Goal: Task Accomplishment & Management: Manage account settings

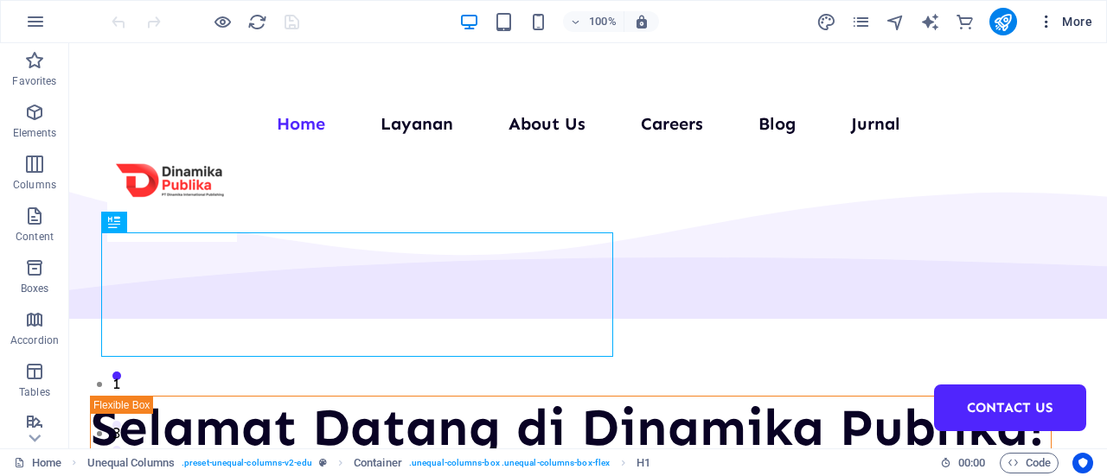
click at [1068, 33] on button "More" at bounding box center [1065, 22] width 68 height 28
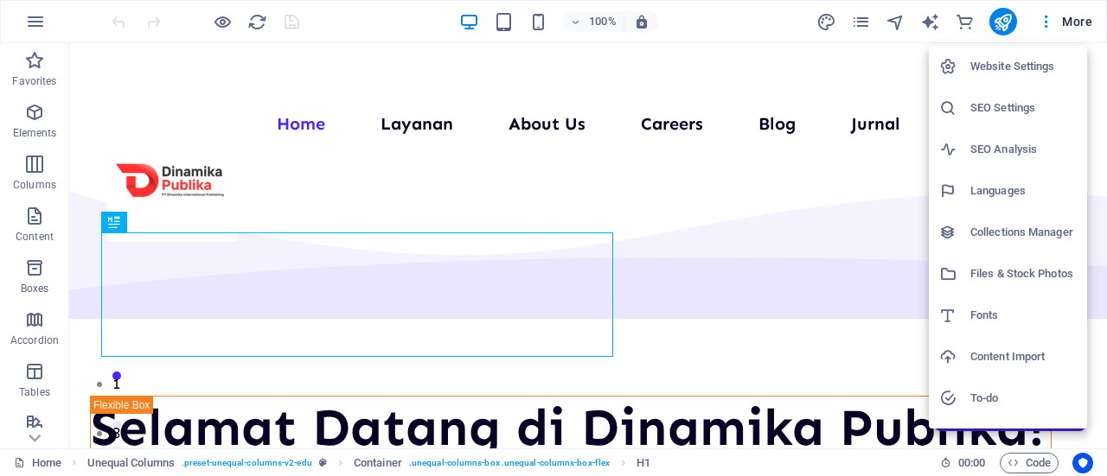
click at [1035, 231] on h6 "Collections Manager" at bounding box center [1023, 232] width 106 height 21
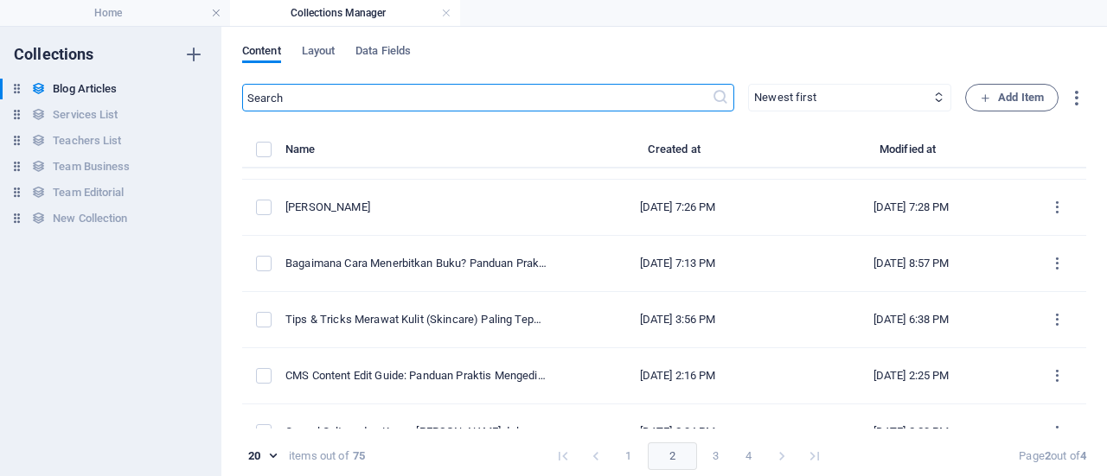
scroll to position [858, 0]
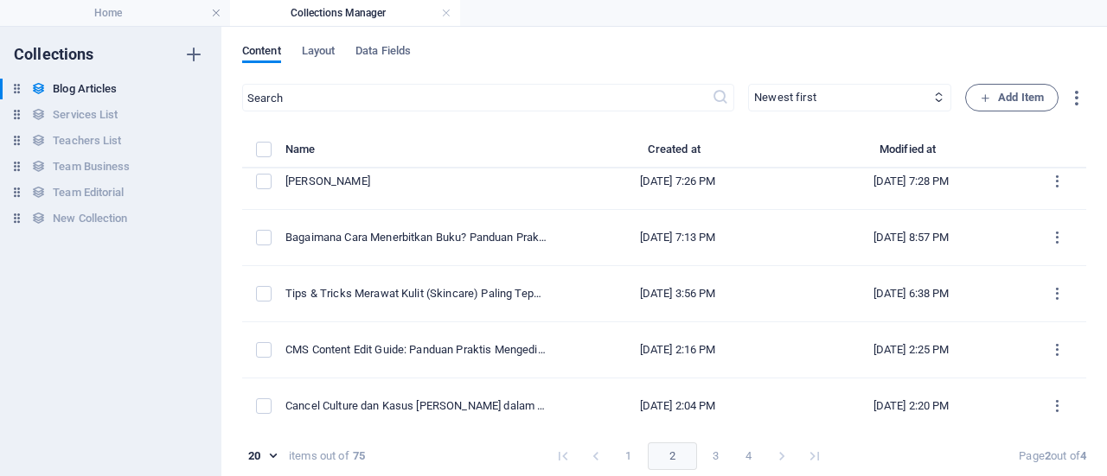
click at [653, 465] on button "2" at bounding box center [672, 457] width 49 height 28
click at [629, 449] on button "1" at bounding box center [629, 457] width 28 height 28
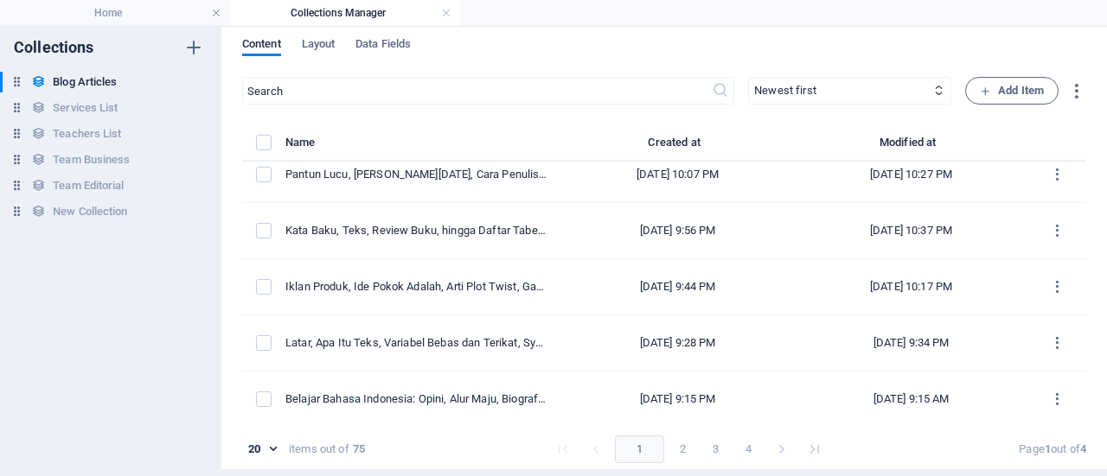
click at [707, 444] on button "3" at bounding box center [716, 450] width 28 height 28
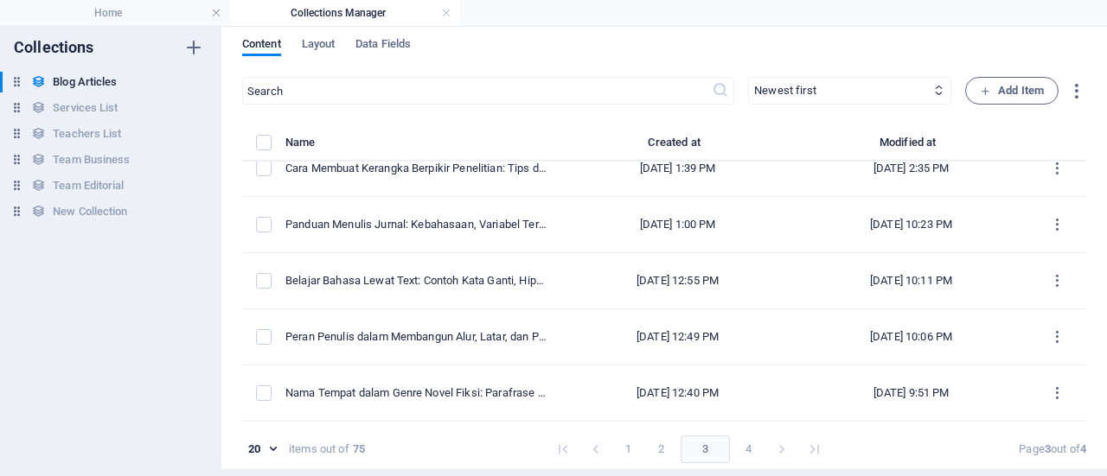
scroll to position [0, 0]
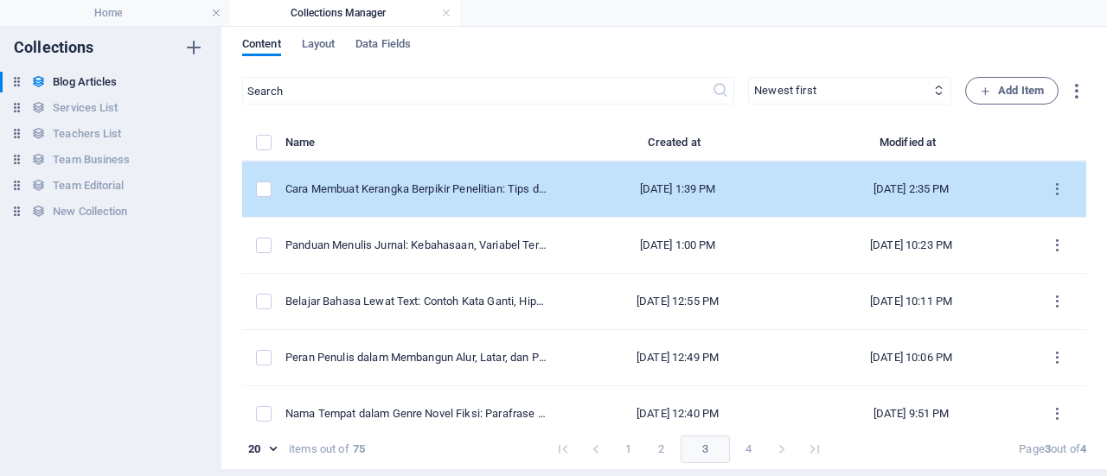
click at [770, 192] on div "[DATE] 1:39 PM" at bounding box center [678, 190] width 206 height 16
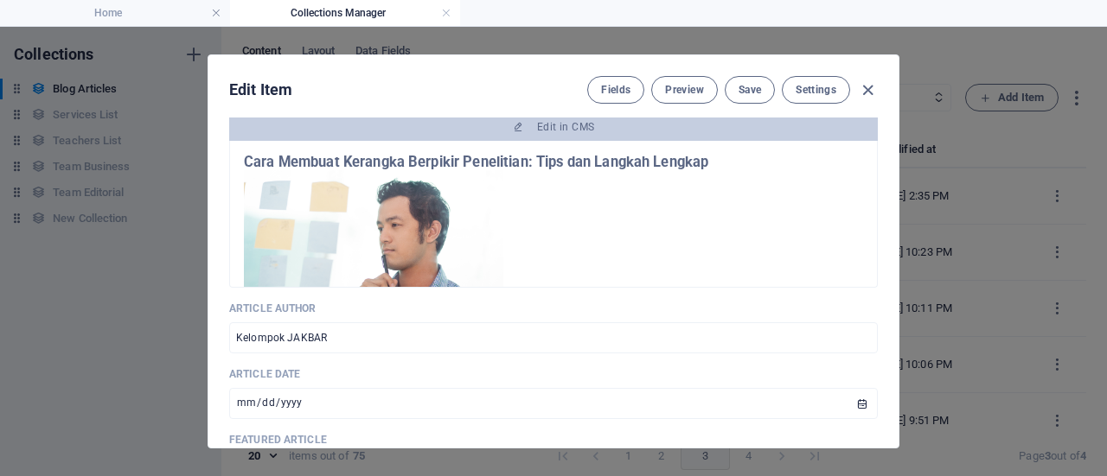
scroll to position [687, 0]
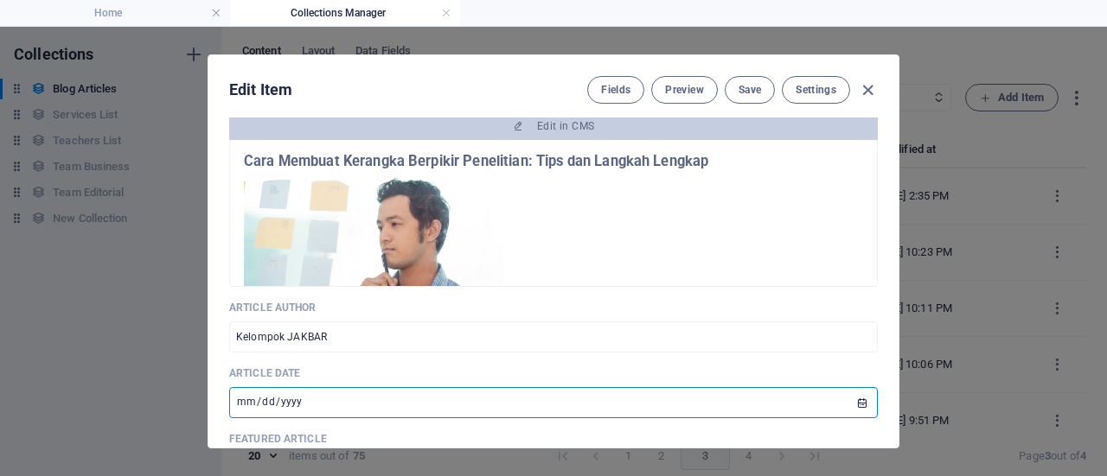
click at [858, 404] on input "[DATE]" at bounding box center [553, 402] width 649 height 31
type input "[DATE]"
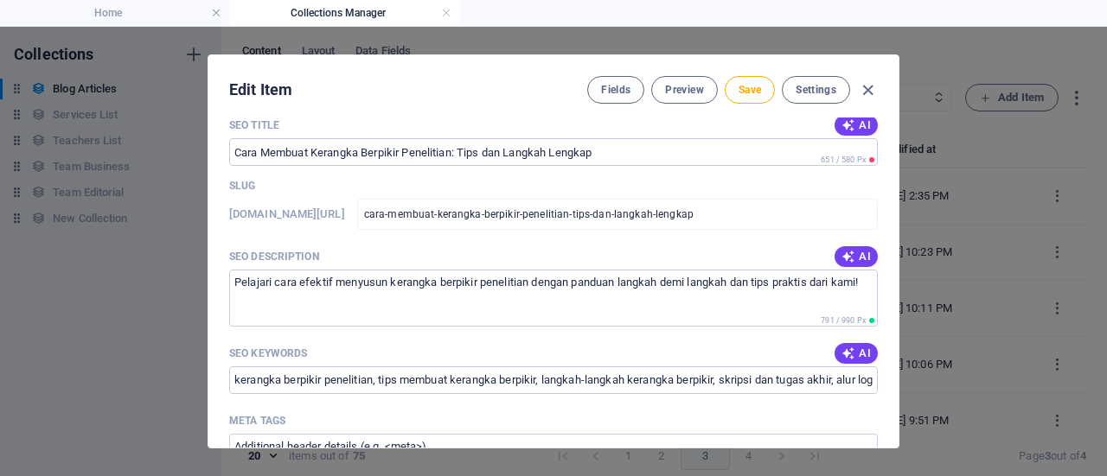
scroll to position [1157, 0]
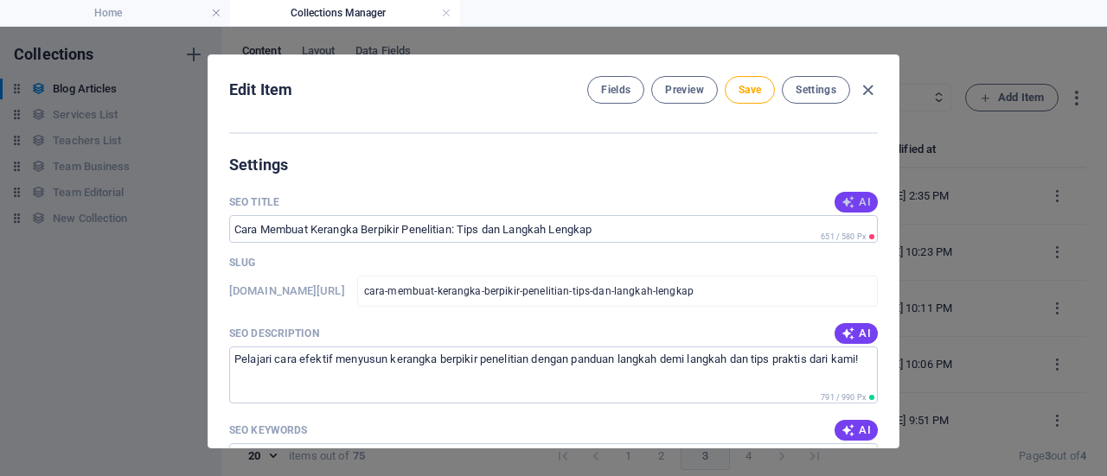
click at [863, 204] on span "AI" at bounding box center [855, 202] width 29 height 14
type input "Tips Bikin Kerangka Penelitian"
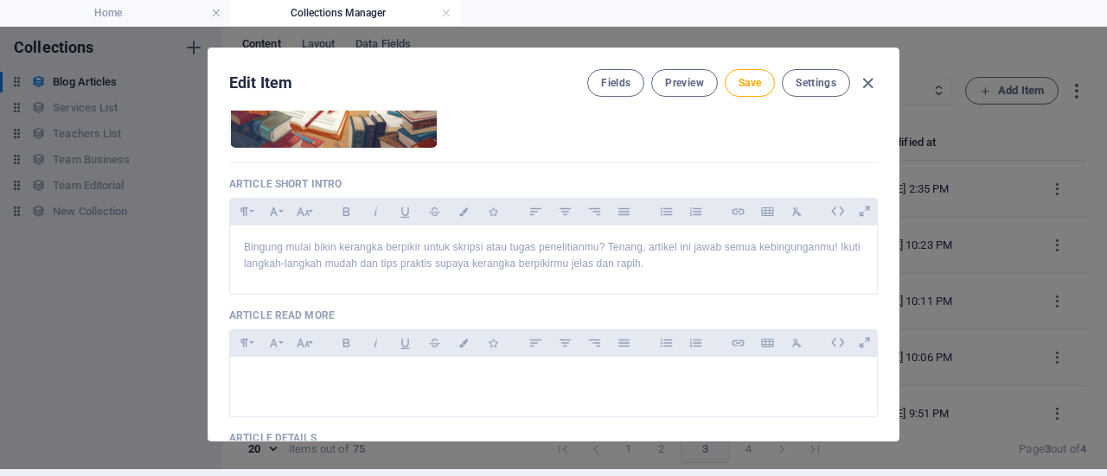
scroll to position [363, 0]
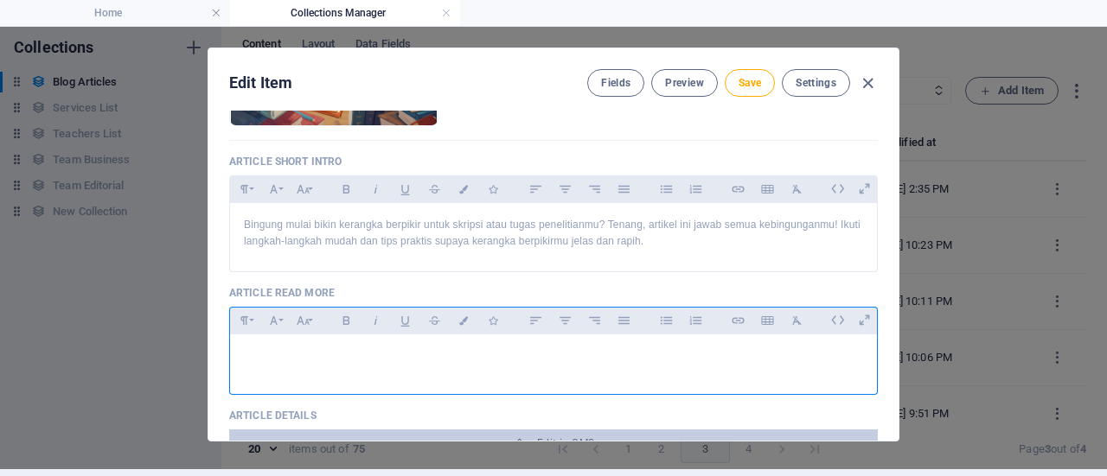
click at [446, 354] on p at bounding box center [553, 357] width 619 height 16
drag, startPoint x: 367, startPoint y: 359, endPoint x: 235, endPoint y: 369, distance: 131.9
click at [235, 369] on div "READ MORE" at bounding box center [553, 361] width 647 height 52
click at [458, 319] on icon "button" at bounding box center [464, 321] width 15 height 9
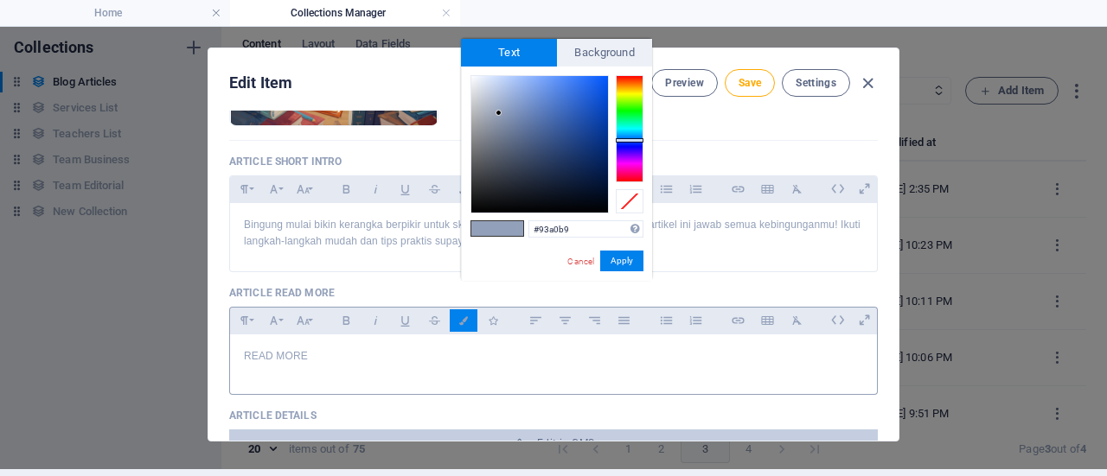
click at [356, 365] on div "READ MORE" at bounding box center [553, 361] width 647 height 52
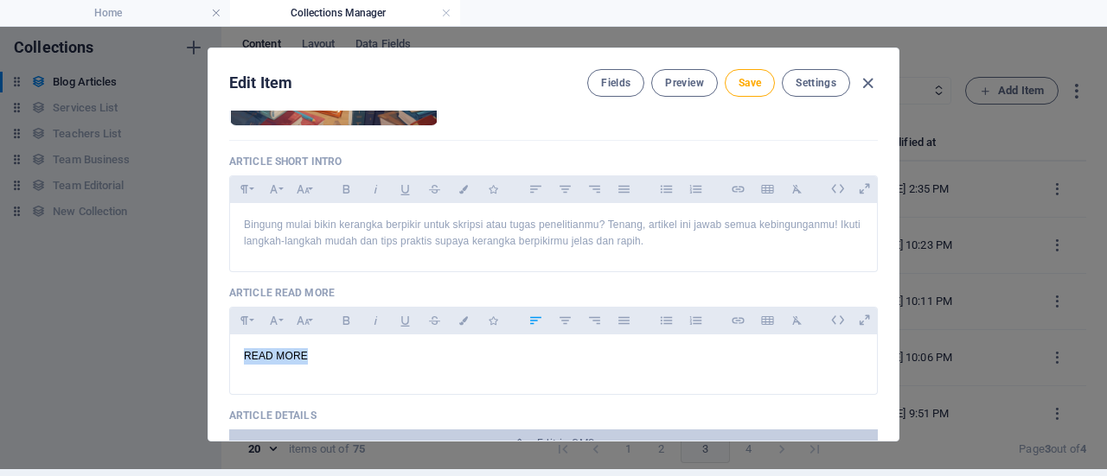
drag, startPoint x: 356, startPoint y: 365, endPoint x: 197, endPoint y: 347, distance: 160.2
click at [197, 347] on div "Edit Item Fields Preview Save Settings Article Title Cara Membuat Kerangka Berp…" at bounding box center [553, 245] width 1107 height 450
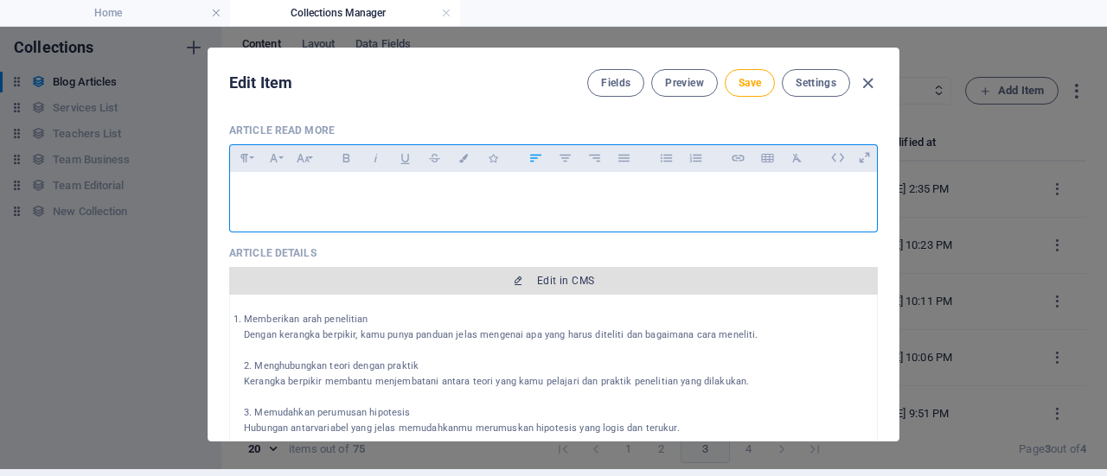
scroll to position [522, 0]
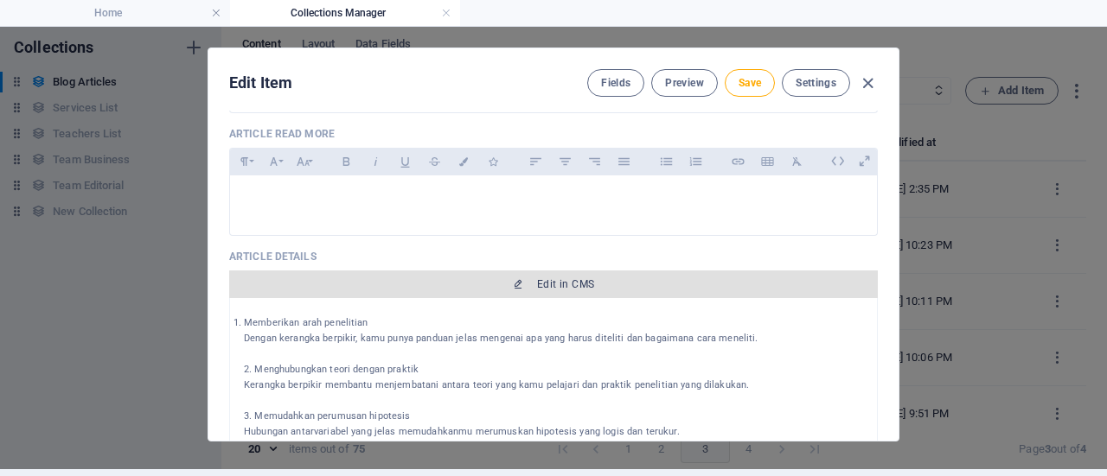
click at [583, 278] on span "Edit in CMS" at bounding box center [565, 285] width 57 height 14
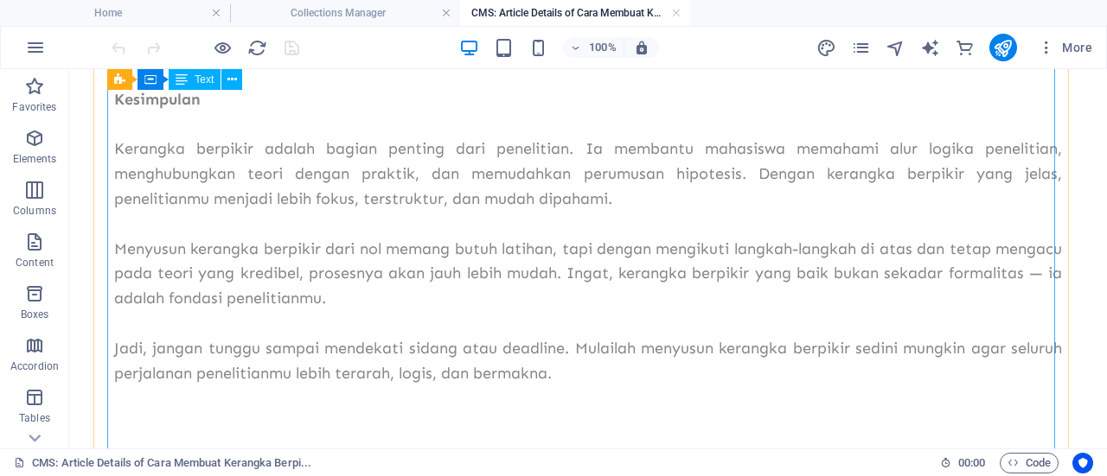
scroll to position [2641, 0]
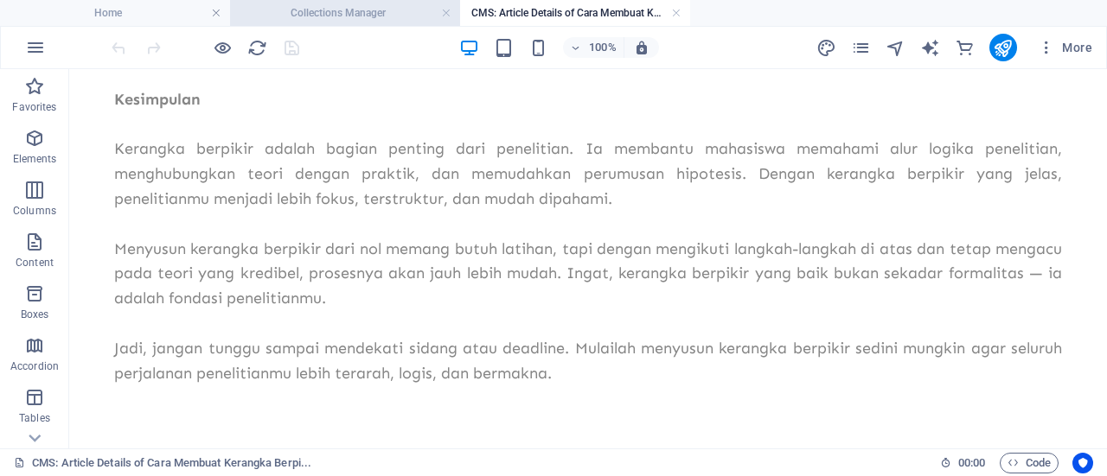
click at [381, 0] on li "Collections Manager" at bounding box center [345, 13] width 230 height 26
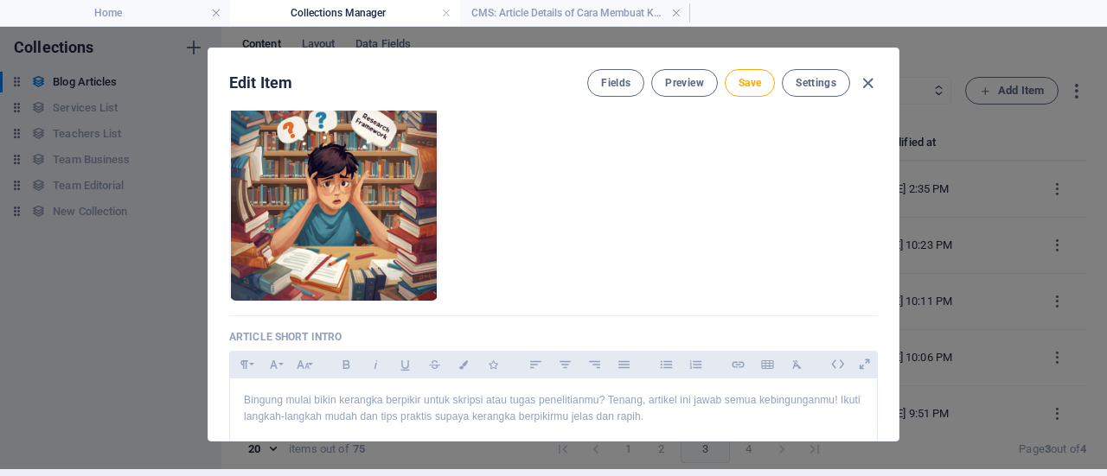
scroll to position [0, 0]
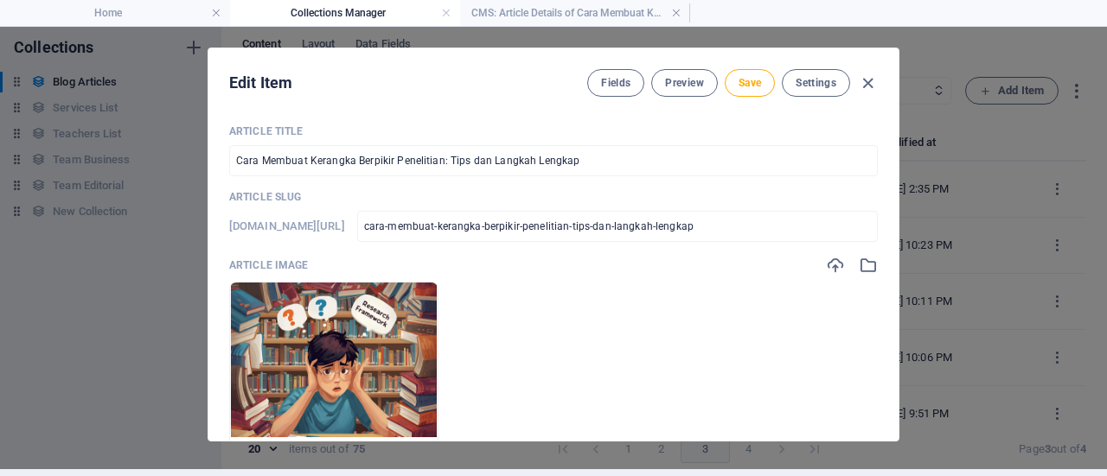
click at [404, 362] on img at bounding box center [334, 386] width 206 height 206
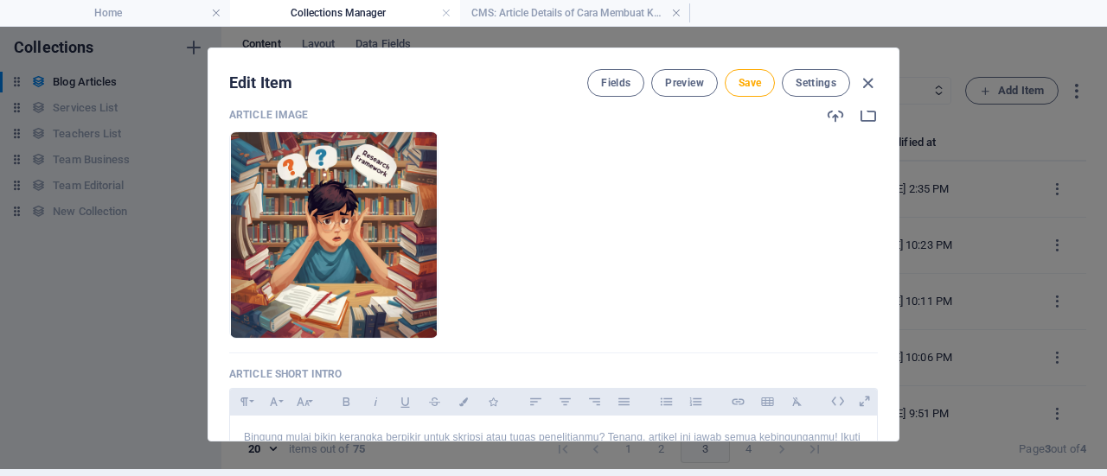
scroll to position [139, 0]
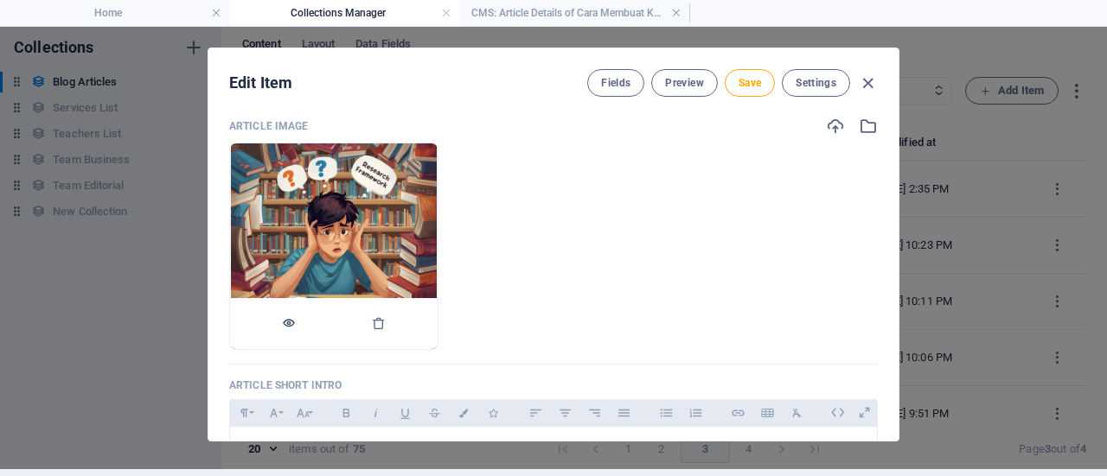
click at [296, 331] on button "button" at bounding box center [289, 324] width 14 height 52
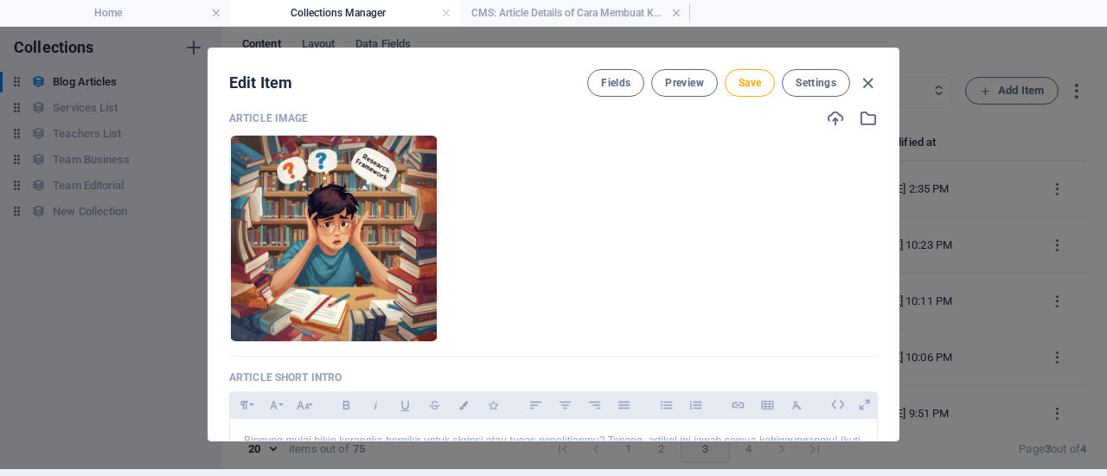
scroll to position [148, 0]
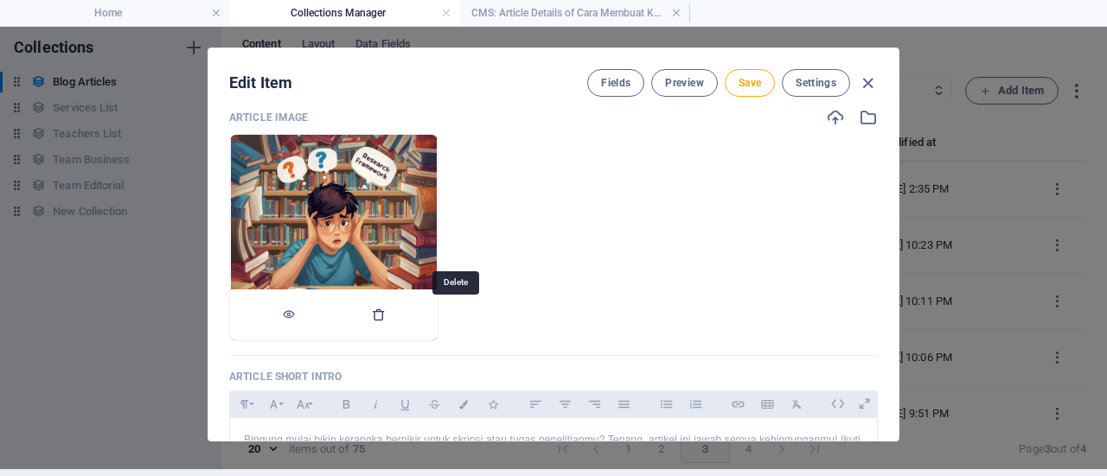
click at [386, 311] on icon "button" at bounding box center [379, 315] width 14 height 14
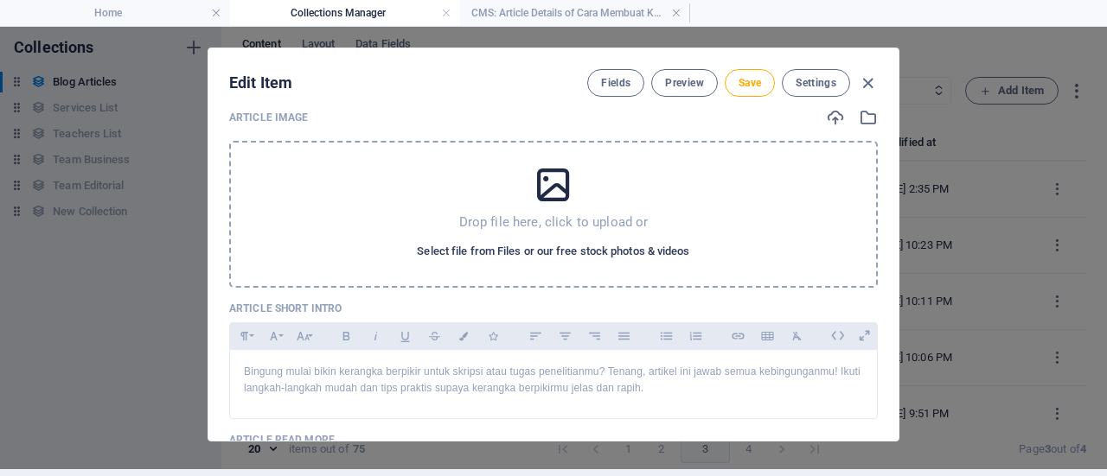
click at [478, 246] on span "Select file from Files or our free stock photos & videos" at bounding box center [553, 251] width 272 height 21
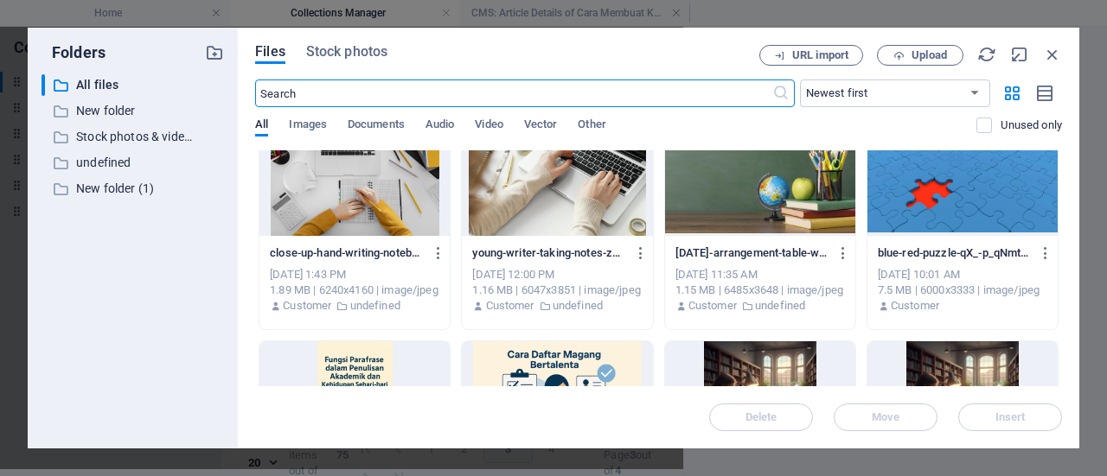
scroll to position [0, 0]
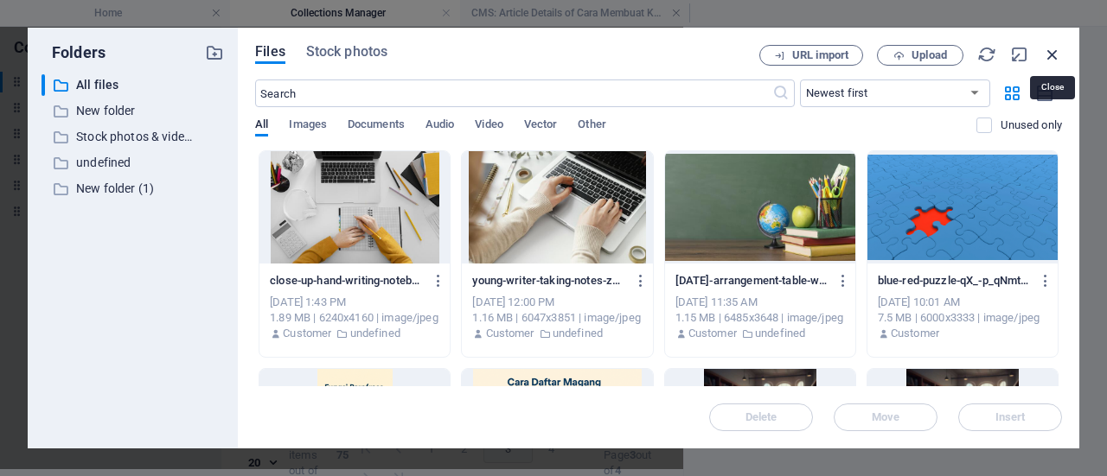
click at [1054, 51] on icon "button" at bounding box center [1052, 54] width 19 height 19
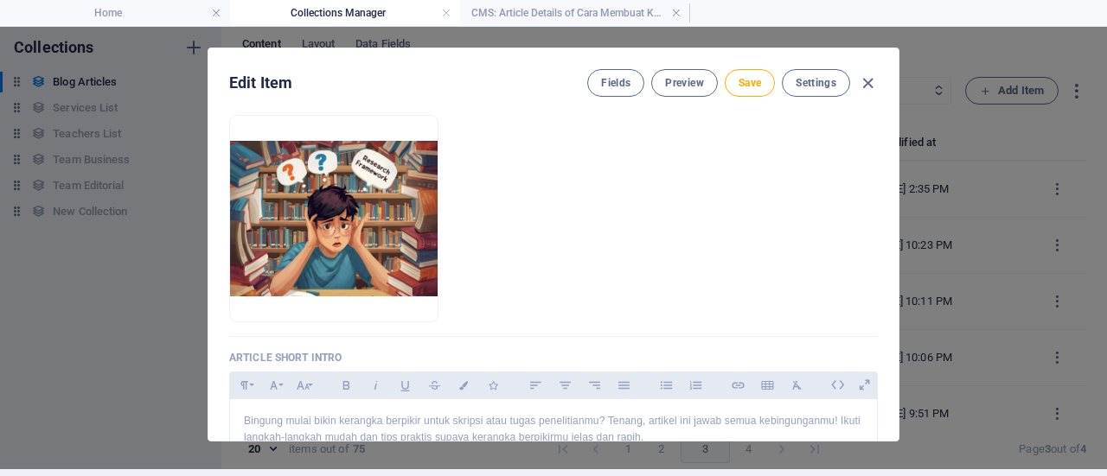
scroll to position [169, 0]
